Goal: Use online tool/utility: Utilize a website feature to perform a specific function

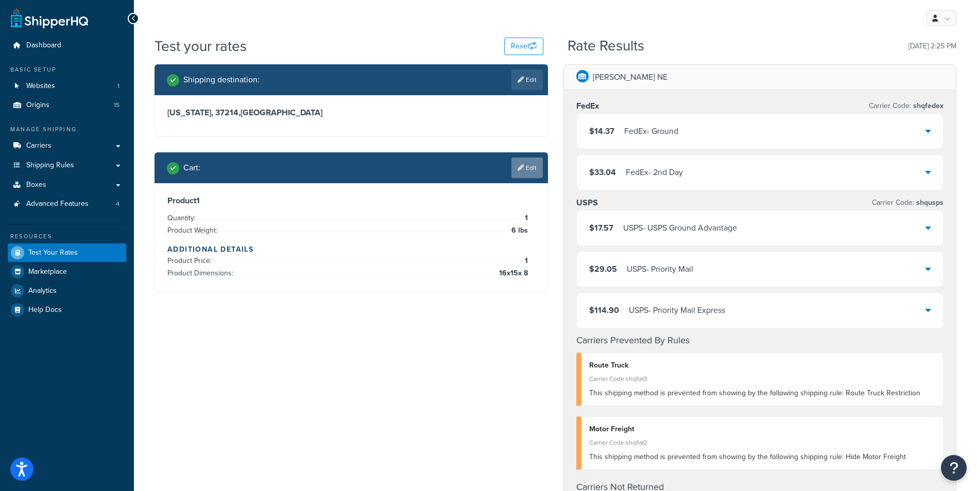
click at [525, 169] on link "Edit" at bounding box center [526, 168] width 31 height 21
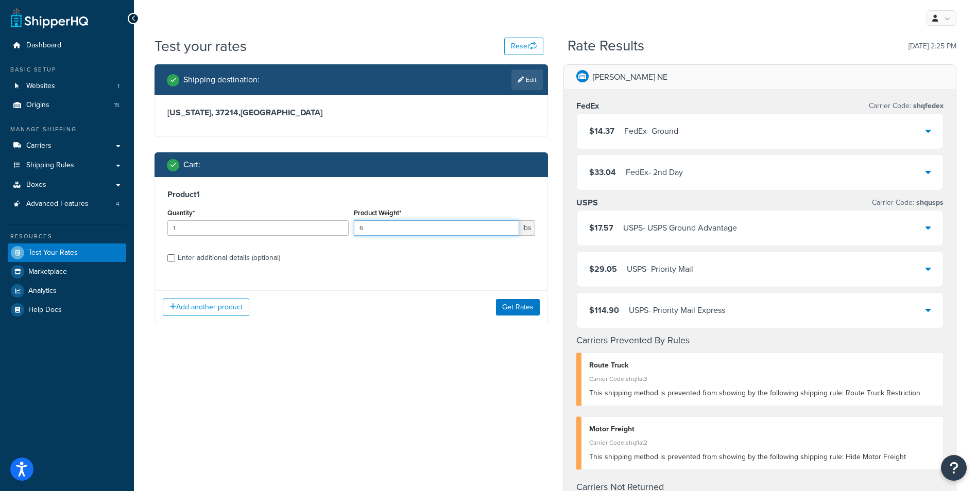
click at [396, 225] on input "6" at bounding box center [436, 227] width 165 height 15
click at [396, 226] on input "6" at bounding box center [436, 227] width 165 height 15
click at [400, 229] on input "6" at bounding box center [436, 227] width 165 height 15
drag, startPoint x: 378, startPoint y: 222, endPoint x: 330, endPoint y: 218, distance: 48.1
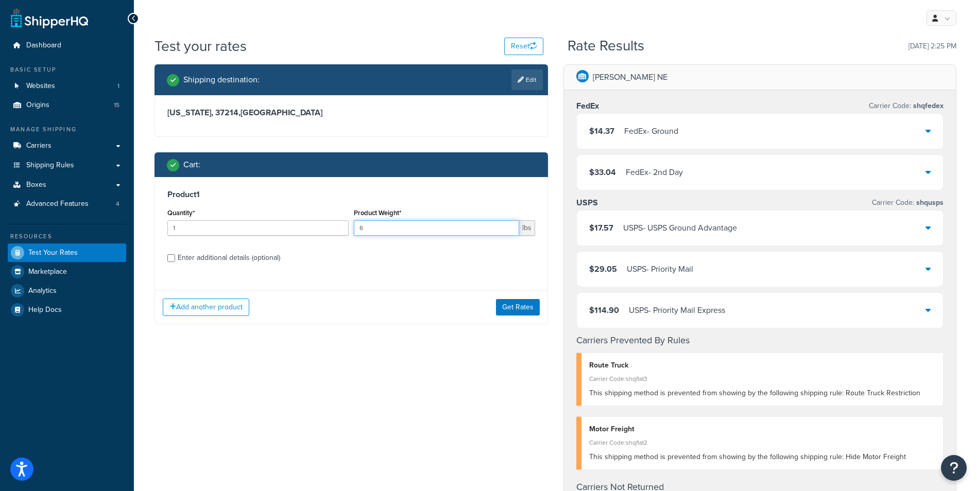
click at [330, 218] on div "Quantity* 1 Product Weight* 6 lbs" at bounding box center [351, 225] width 373 height 38
type input "20"
click at [170, 258] on input "Enter additional details (optional)" at bounding box center [171, 258] width 8 height 8
checkbox input "true"
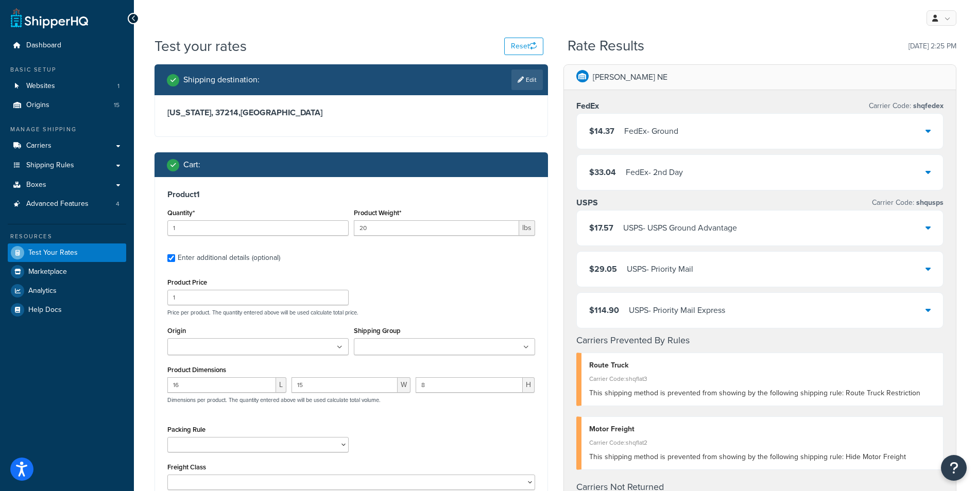
click at [225, 394] on div "16 L" at bounding box center [227, 388] width 124 height 23
click at [218, 385] on input "16" at bounding box center [221, 384] width 109 height 15
click at [218, 384] on input "16" at bounding box center [221, 384] width 109 height 15
type input "1"
type input "2"
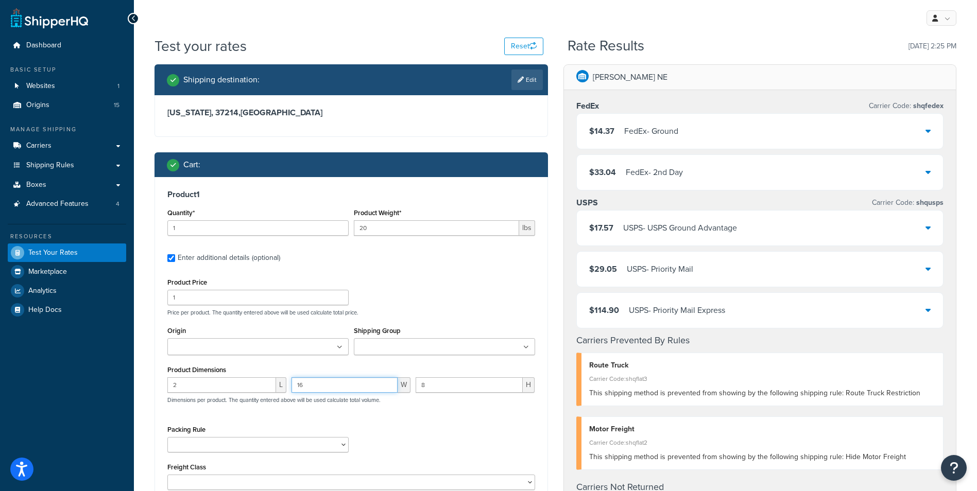
type input "16"
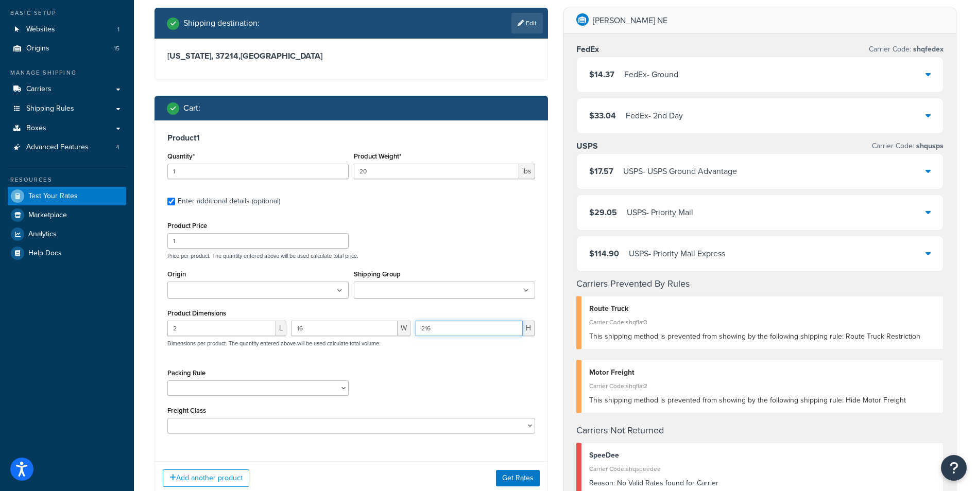
scroll to position [206, 0]
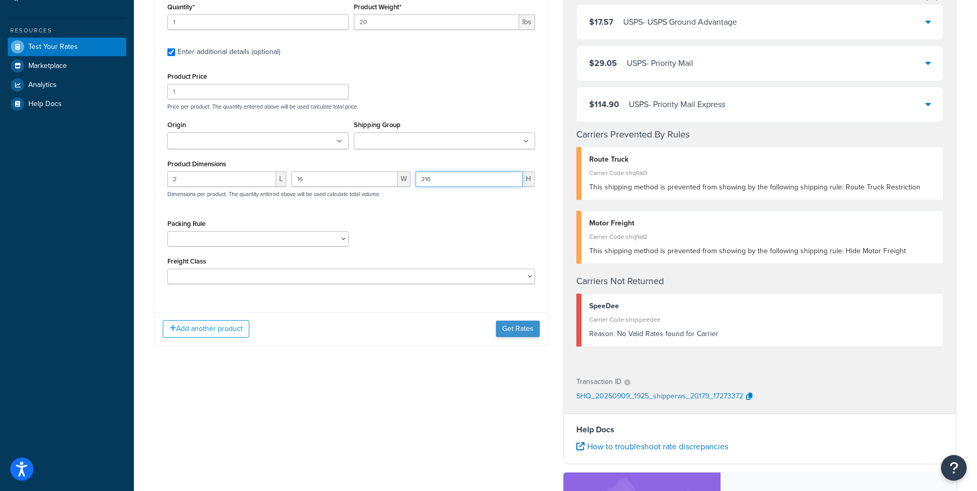
type input "216"
click at [515, 330] on button "Get Rates" at bounding box center [518, 329] width 44 height 16
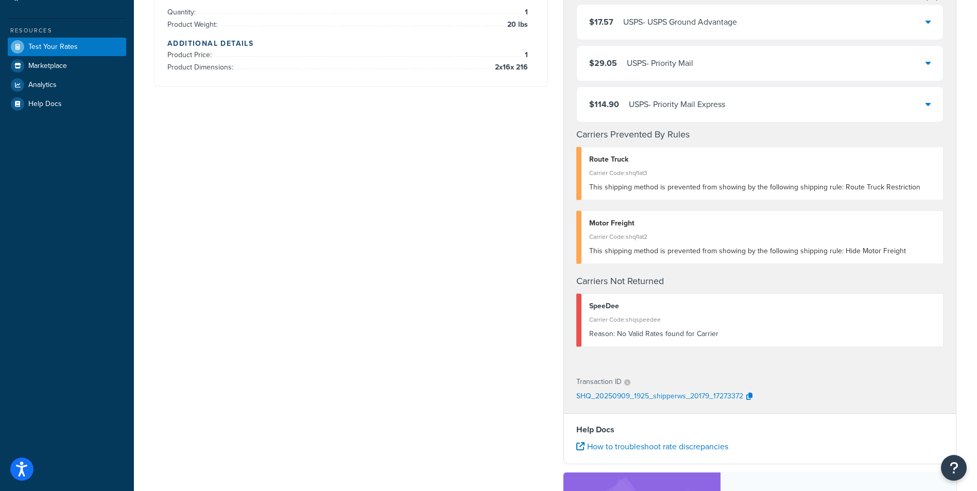
scroll to position [0, 0]
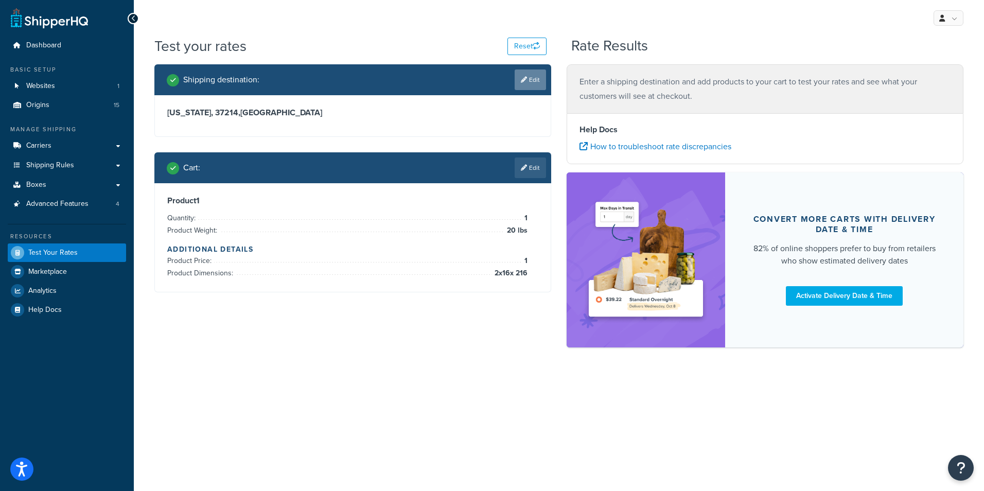
click at [536, 80] on link "Edit" at bounding box center [530, 80] width 31 height 21
select select "TN"
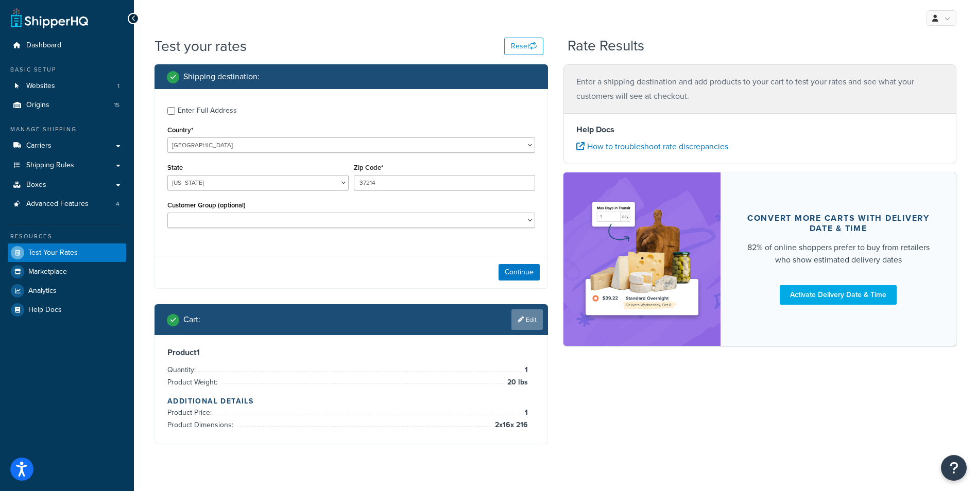
click at [531, 327] on link "Edit" at bounding box center [526, 319] width 31 height 21
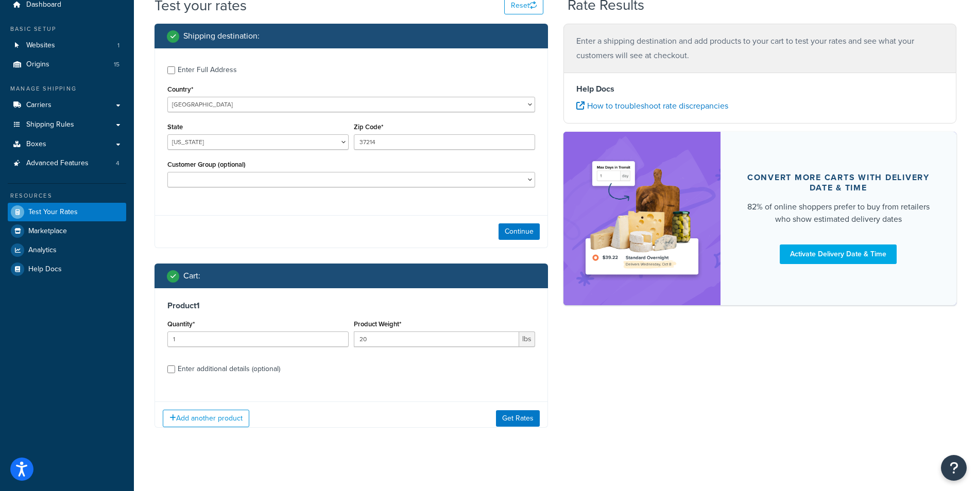
scroll to position [41, 0]
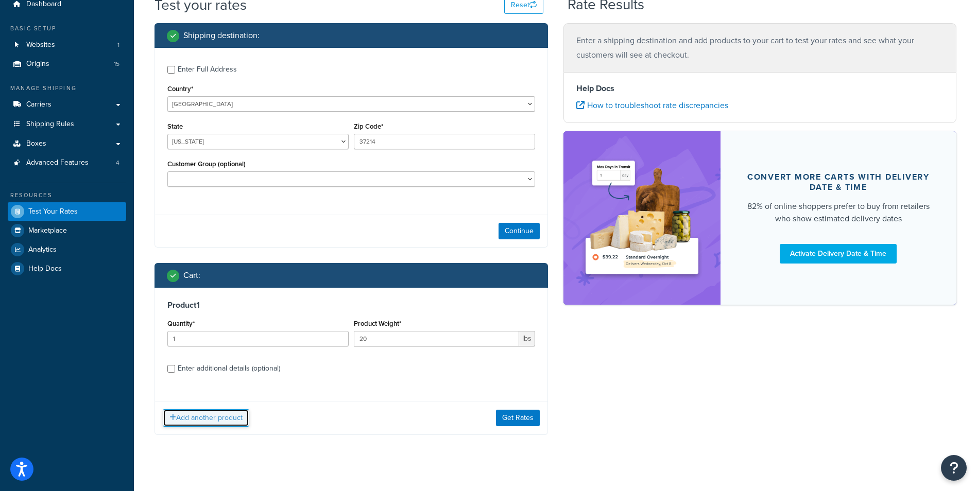
click at [211, 420] on button "Add another product" at bounding box center [206, 418] width 87 height 18
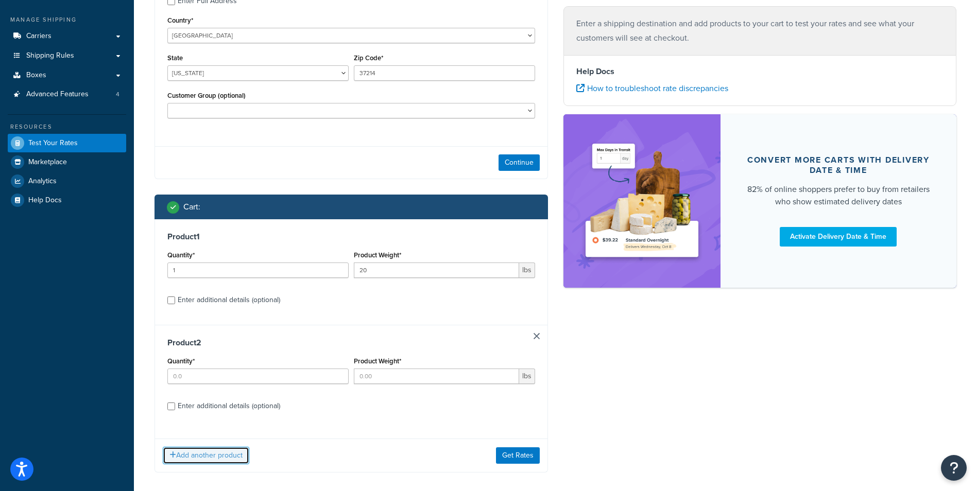
scroll to position [126, 0]
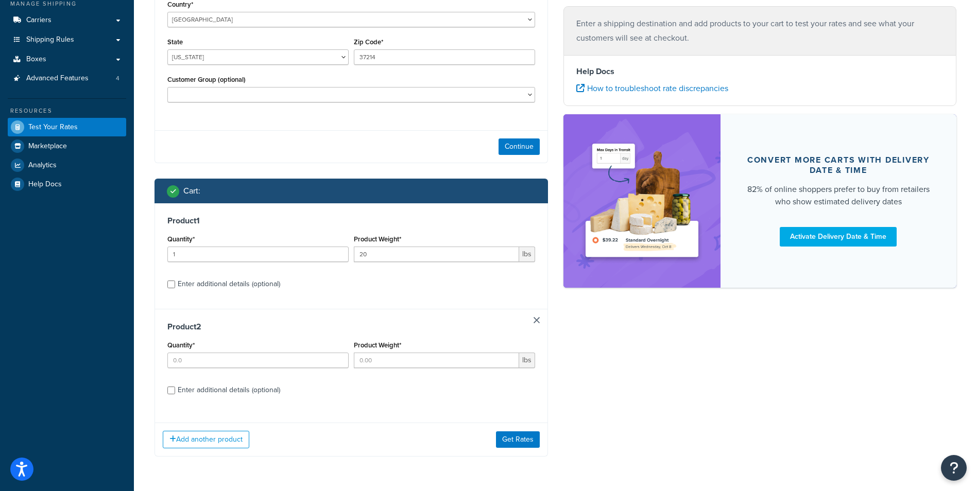
click at [541, 319] on div "Product 2 Quantity* Product Weight* lbs Enter additional details (optional)" at bounding box center [351, 362] width 392 height 106
click at [534, 319] on link at bounding box center [536, 320] width 6 height 6
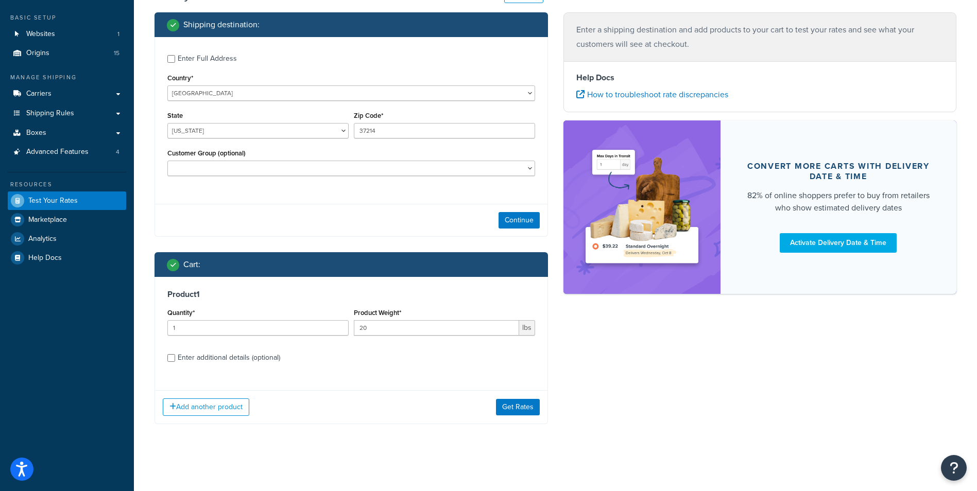
scroll to position [52, 0]
click at [168, 358] on div "Product 1 Quantity* 1 Product Weight* 20 lbs Enter additional details (optional)" at bounding box center [351, 330] width 392 height 106
click at [173, 362] on div "Enter additional details (optional)" at bounding box center [351, 357] width 368 height 16
click at [170, 360] on input "Enter additional details (optional)" at bounding box center [171, 358] width 8 height 8
checkbox input "true"
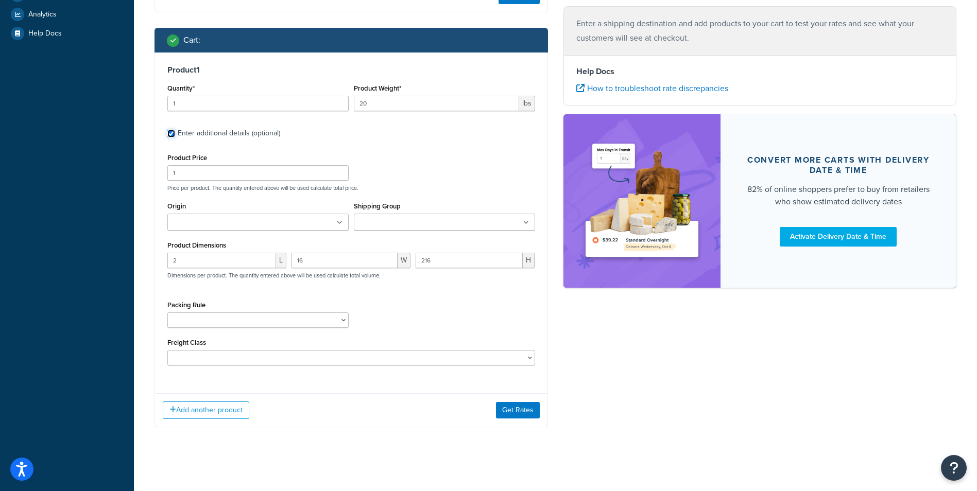
scroll to position [280, 0]
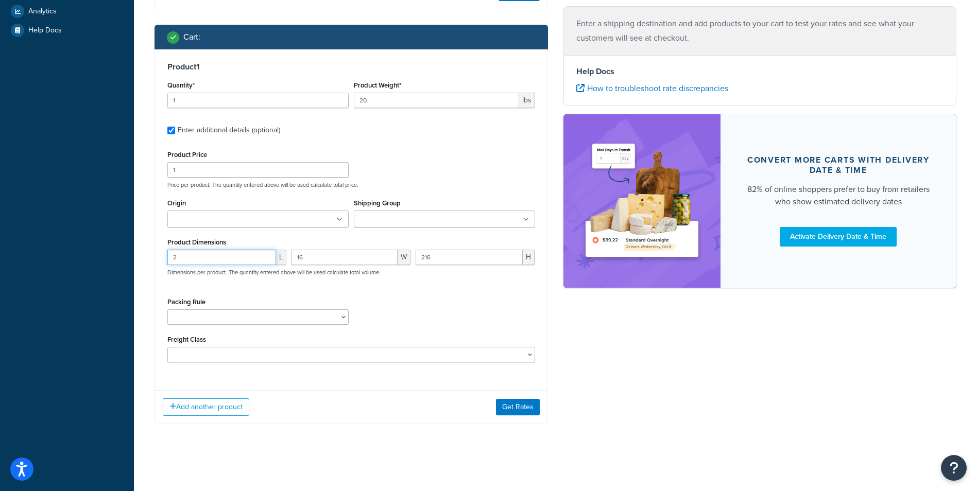
click at [225, 257] on input "2" at bounding box center [221, 257] width 109 height 15
click at [225, 256] on input "2" at bounding box center [221, 257] width 109 height 15
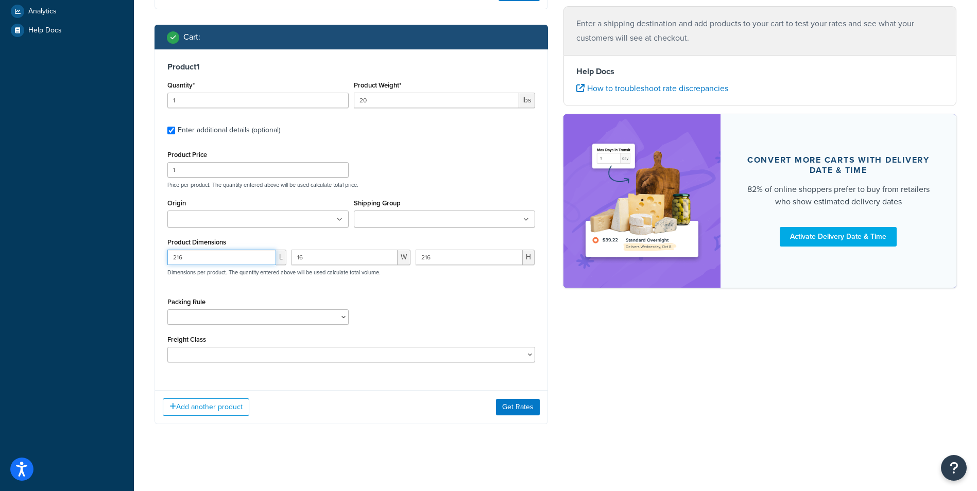
type input "216"
type input "2"
click at [519, 405] on button "Get Rates" at bounding box center [518, 407] width 44 height 16
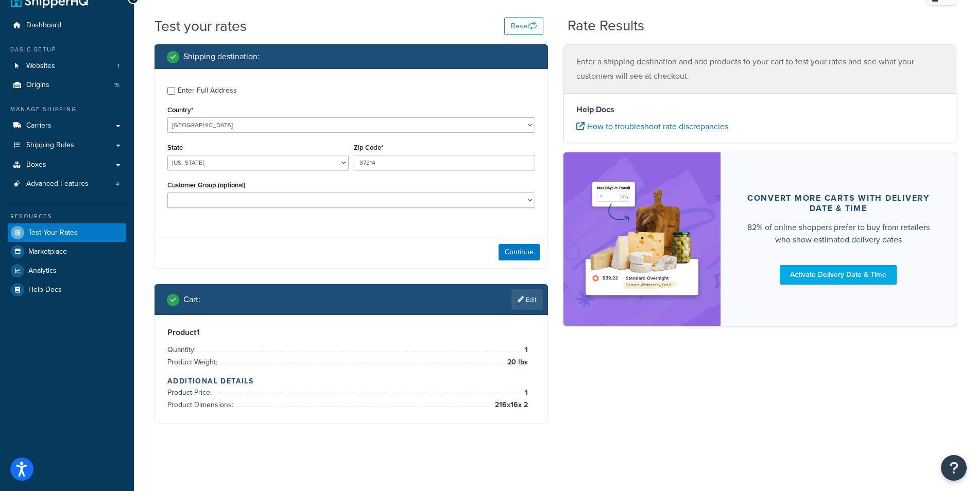
scroll to position [20, 0]
click at [519, 253] on button "Continue" at bounding box center [518, 252] width 41 height 16
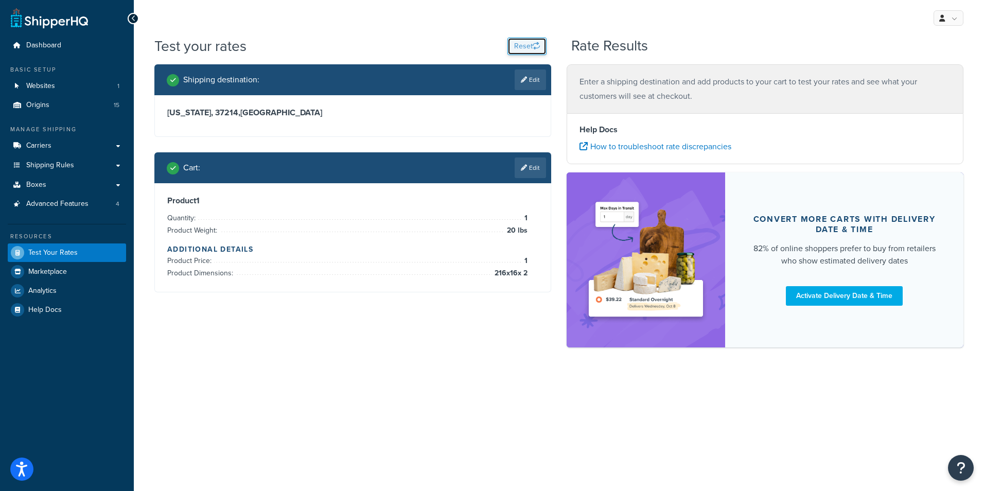
click at [531, 40] on button "Reset" at bounding box center [527, 47] width 39 height 18
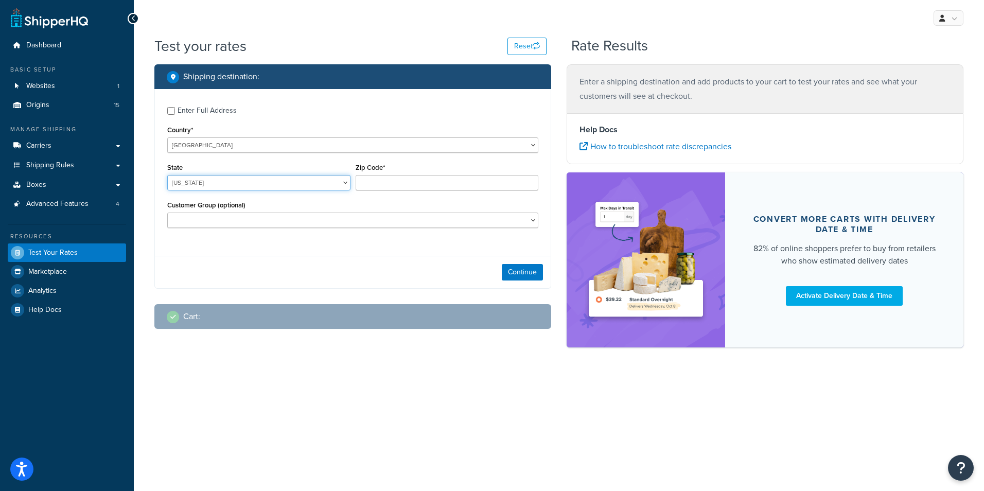
click at [264, 189] on select "[US_STATE] [US_STATE] [US_STATE] [US_STATE] [US_STATE] Armed Forces Americas Ar…" at bounding box center [258, 182] width 183 height 15
select select "MO"
click at [167, 175] on select "[US_STATE] [US_STATE] [US_STATE] [US_STATE] [US_STATE] Armed Forces Americas Ar…" at bounding box center [258, 182] width 183 height 15
click at [447, 176] on input "Zip Code*" at bounding box center [447, 182] width 183 height 15
type input "63128"
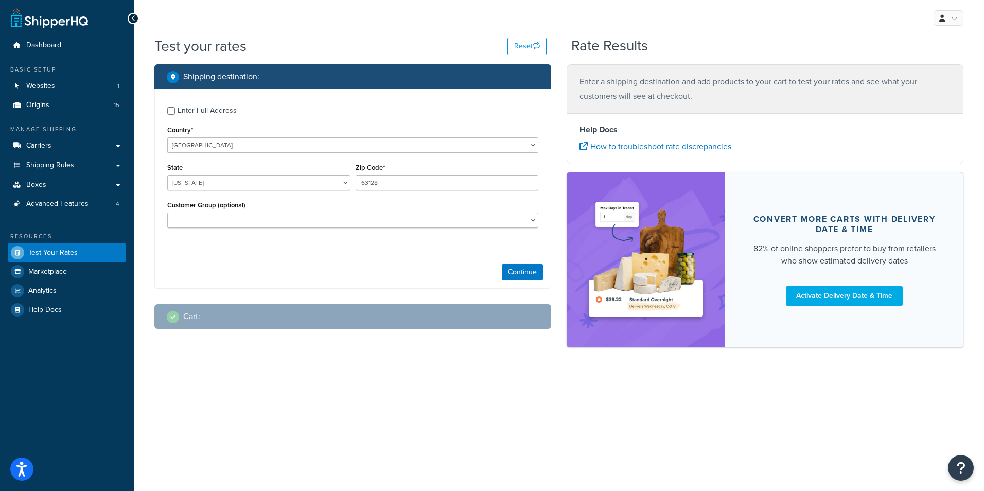
click at [343, 284] on div "Continue" at bounding box center [353, 272] width 396 height 32
drag, startPoint x: 527, startPoint y: 283, endPoint x: 534, endPoint y: 276, distance: 9.5
click at [531, 280] on div "Continue" at bounding box center [353, 272] width 396 height 32
click at [534, 274] on button "Continue" at bounding box center [522, 272] width 41 height 16
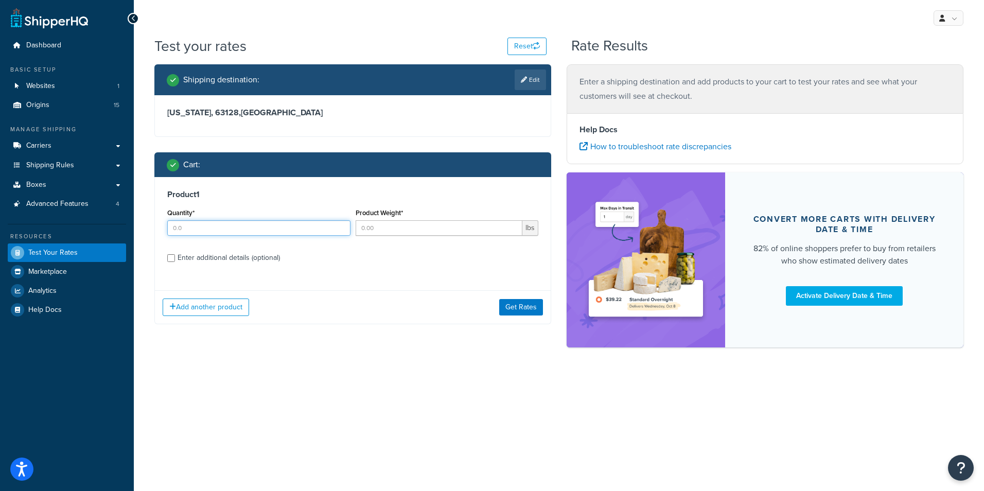
drag, startPoint x: 268, startPoint y: 235, endPoint x: 268, endPoint y: 228, distance: 6.7
click at [268, 232] on input "Quantity*" at bounding box center [258, 227] width 183 height 15
type input "1"
click at [397, 227] on input "Product Weight*" at bounding box center [439, 227] width 167 height 15
type input "20"
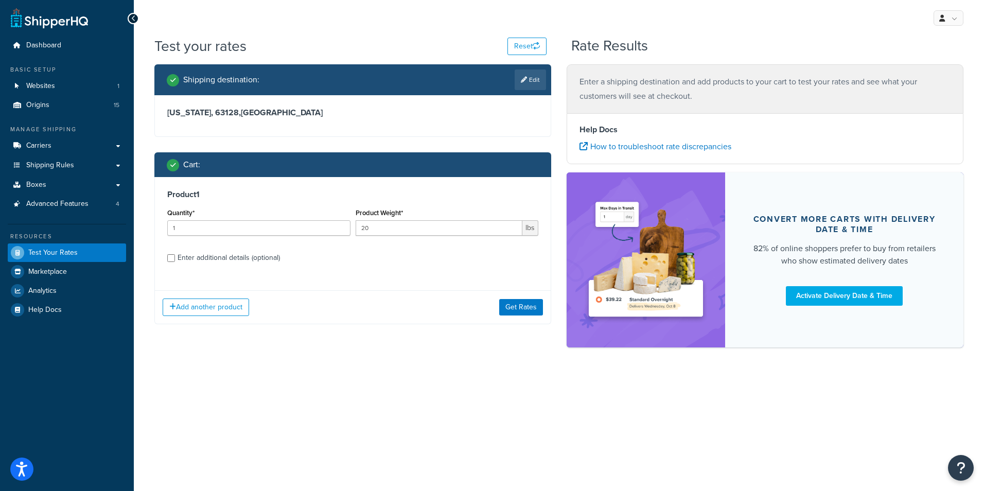
click at [181, 257] on div "Enter additional details (optional)" at bounding box center [229, 258] width 102 height 14
click at [175, 257] on input "Enter additional details (optional)" at bounding box center [171, 258] width 8 height 8
checkbox input "true"
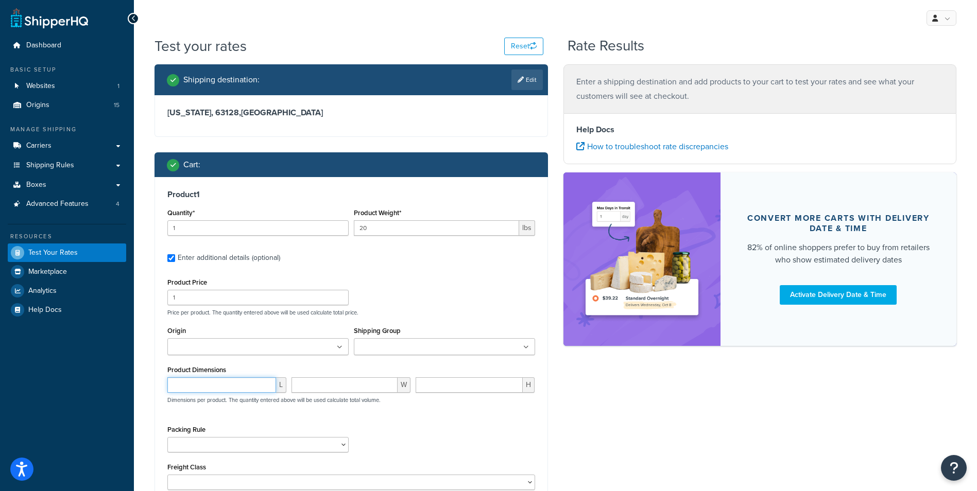
drag, startPoint x: 218, startPoint y: 383, endPoint x: 253, endPoint y: 394, distance: 36.8
click at [218, 384] on input "number" at bounding box center [221, 384] width 109 height 15
type input "216"
type input "2"
type input "16"
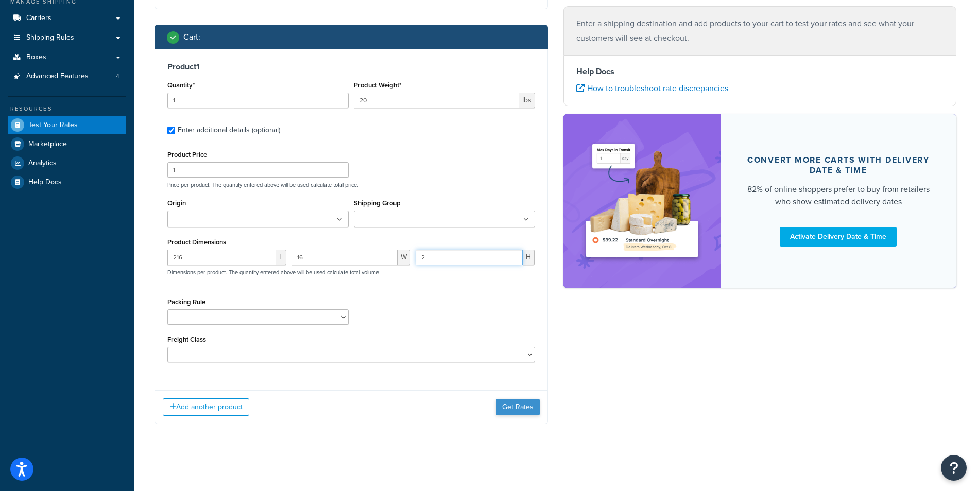
type input "2"
click at [534, 402] on button "Get Rates" at bounding box center [518, 407] width 44 height 16
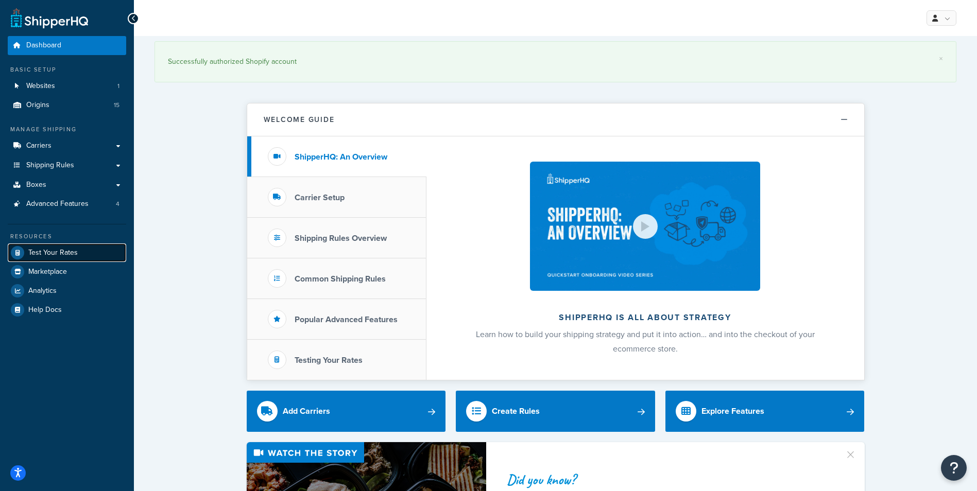
click at [52, 254] on span "Test Your Rates" at bounding box center [52, 253] width 49 height 9
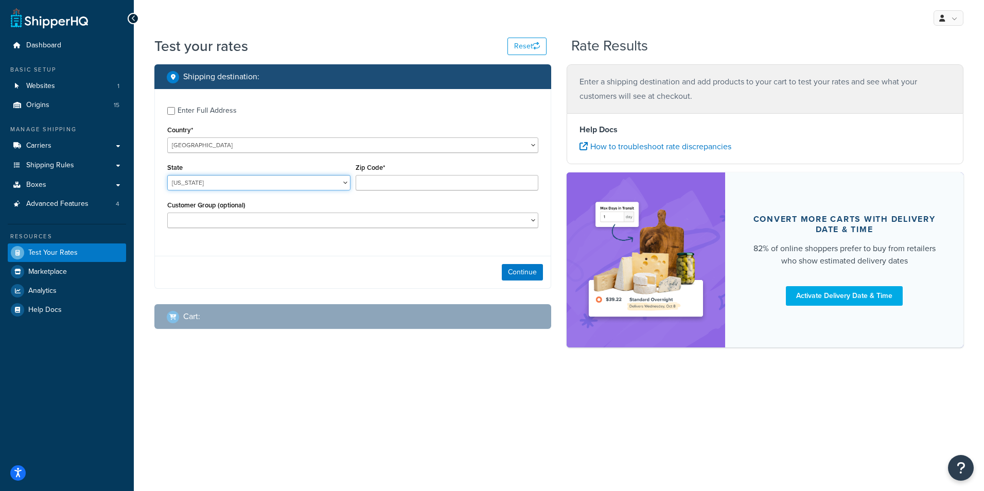
click at [238, 181] on select "[US_STATE] [US_STATE] [US_STATE] [US_STATE] [US_STATE] Armed Forces Americas Ar…" at bounding box center [258, 182] width 183 height 15
select select "MO"
click at [167, 175] on select "[US_STATE] [US_STATE] [US_STATE] [US_STATE] [US_STATE] Armed Forces Americas Ar…" at bounding box center [258, 182] width 183 height 15
click at [438, 184] on input "Zip Code*" at bounding box center [447, 182] width 183 height 15
type input "63128"
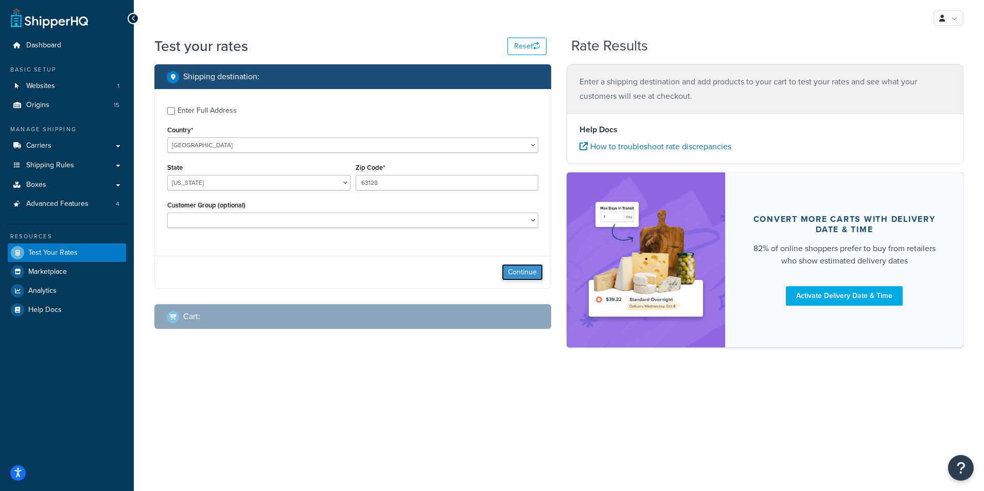
click at [526, 270] on button "Continue" at bounding box center [522, 272] width 41 height 16
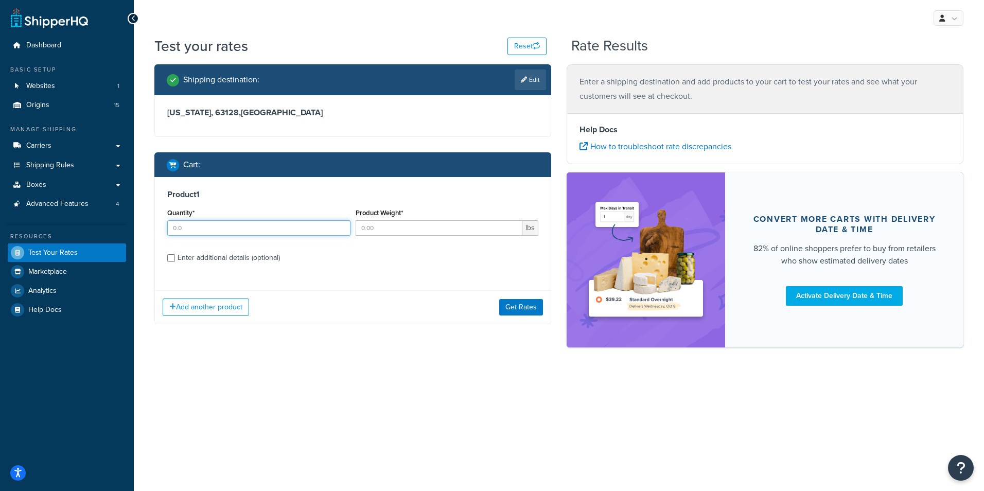
click at [254, 228] on input "Quantity*" at bounding box center [258, 227] width 183 height 15
type input "1"
click at [439, 230] on input "Product Weight*" at bounding box center [439, 227] width 167 height 15
type input "20"
click at [238, 256] on div "Enter additional details (optional)" at bounding box center [229, 258] width 102 height 14
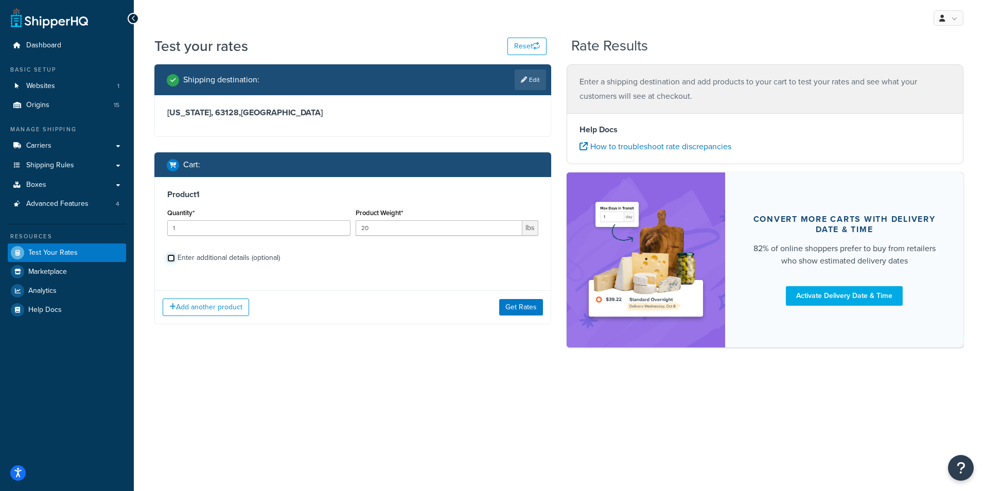
click at [175, 256] on input "Enter additional details (optional)" at bounding box center [171, 258] width 8 height 8
checkbox input "true"
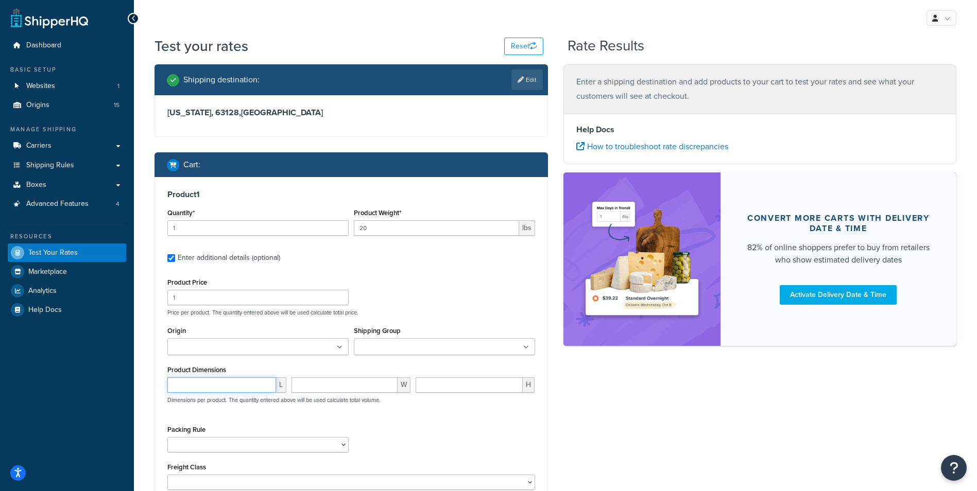
click at [238, 388] on input "number" at bounding box center [221, 384] width 109 height 15
type input "216"
type input "16"
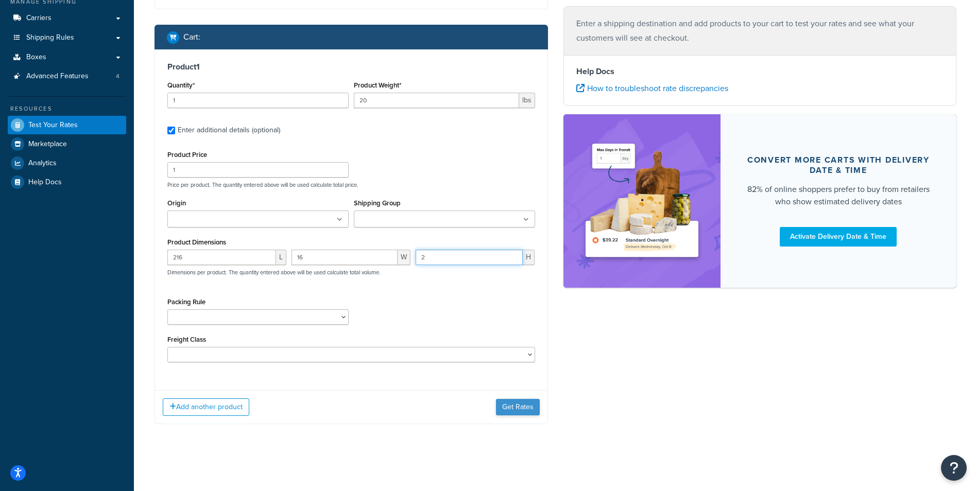
type input "2"
click at [514, 414] on button "Get Rates" at bounding box center [518, 407] width 44 height 16
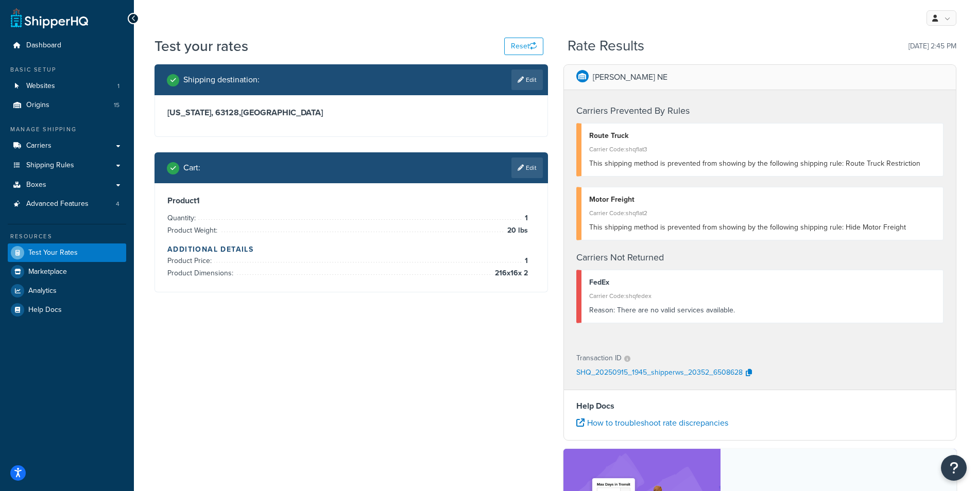
click at [686, 373] on p "SHQ_20250915_1945_shipperws_20352_6508628" at bounding box center [659, 373] width 166 height 15
click at [748, 373] on icon "button" at bounding box center [749, 372] width 6 height 7
click at [537, 166] on link "Edit" at bounding box center [526, 168] width 31 height 21
